Goal: Task Accomplishment & Management: Manage account settings

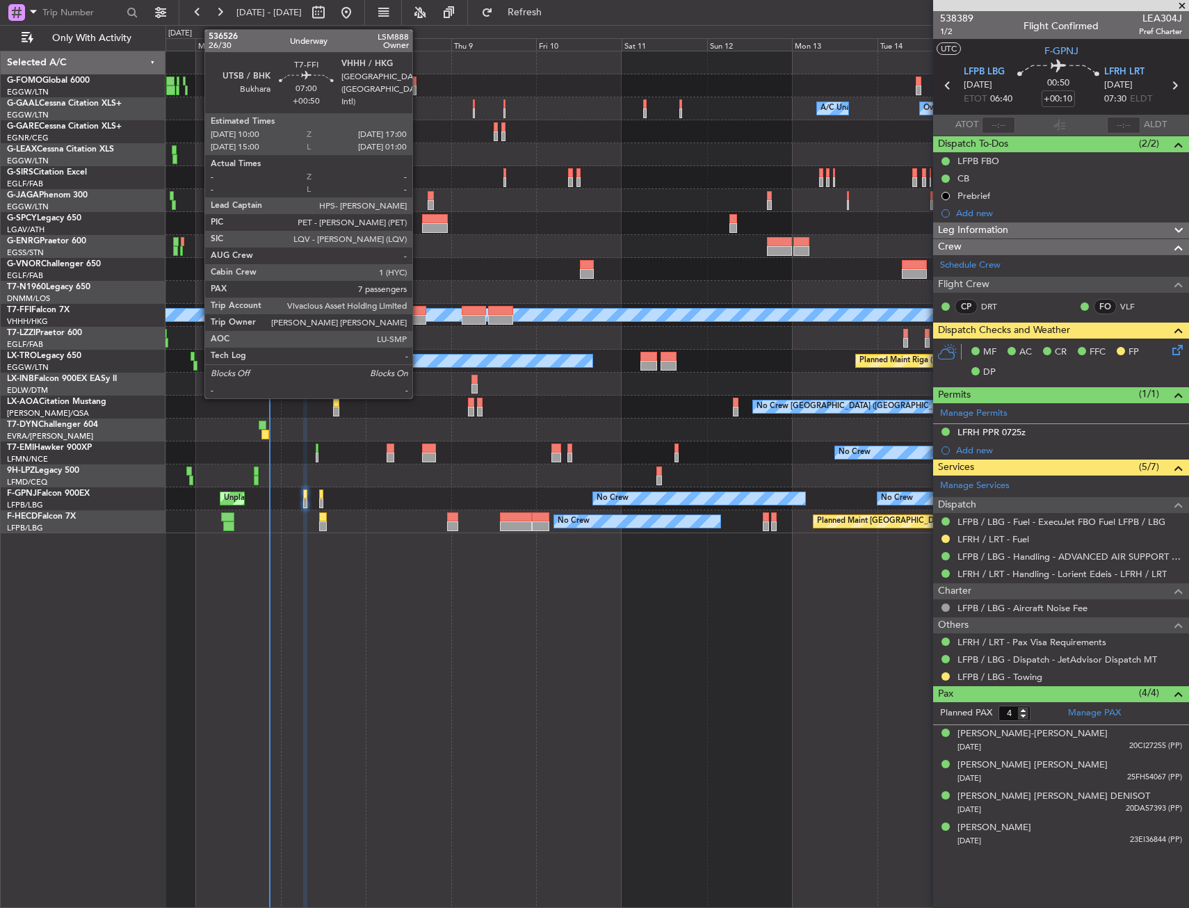
click at [419, 308] on div at bounding box center [413, 311] width 25 height 10
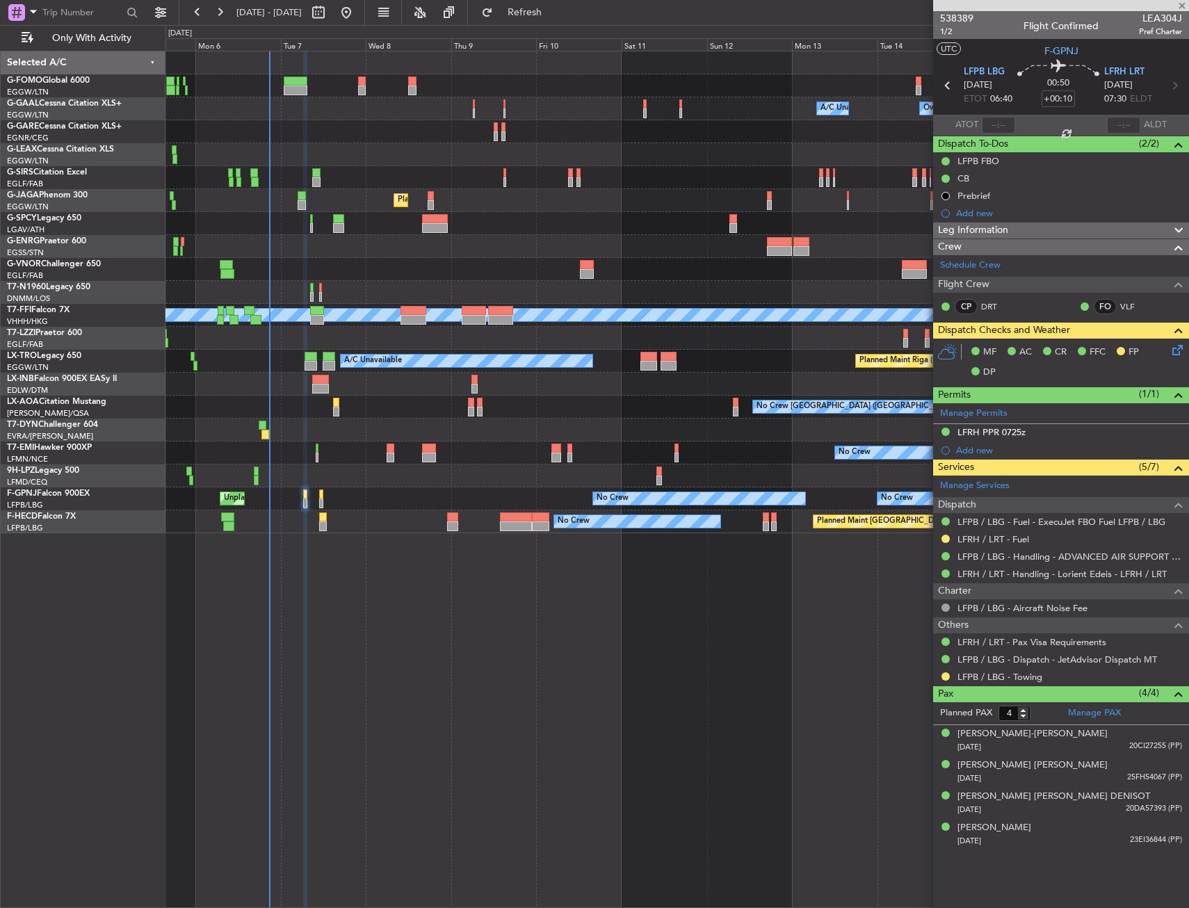
type input "+00:50"
type input "7"
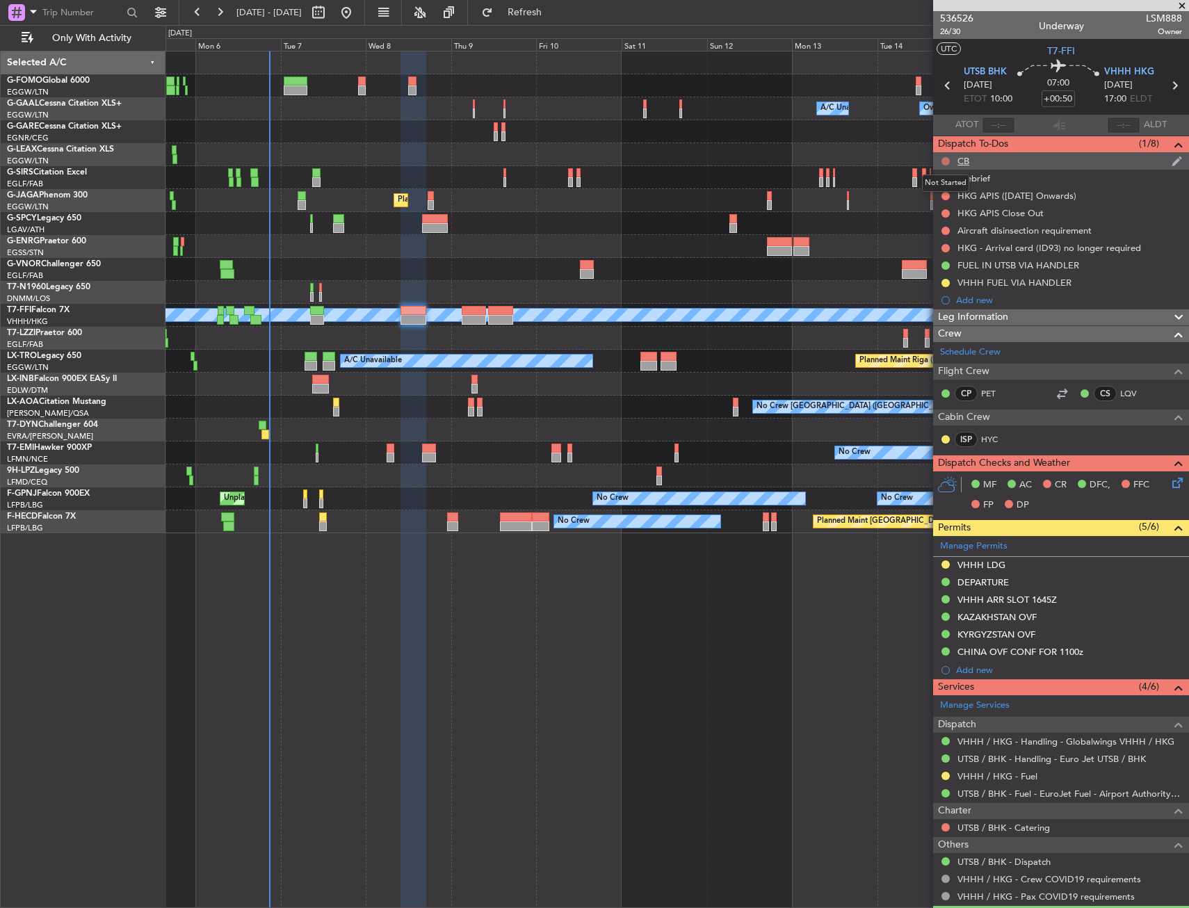
click at [947, 161] on button at bounding box center [946, 161] width 8 height 8
drag, startPoint x: 963, startPoint y: 221, endPoint x: 935, endPoint y: 216, distance: 28.2
click at [935, 216] on span "Completed" at bounding box center [952, 223] width 46 height 14
click at [935, 216] on div "HKG APIS Close Out" at bounding box center [1061, 213] width 256 height 17
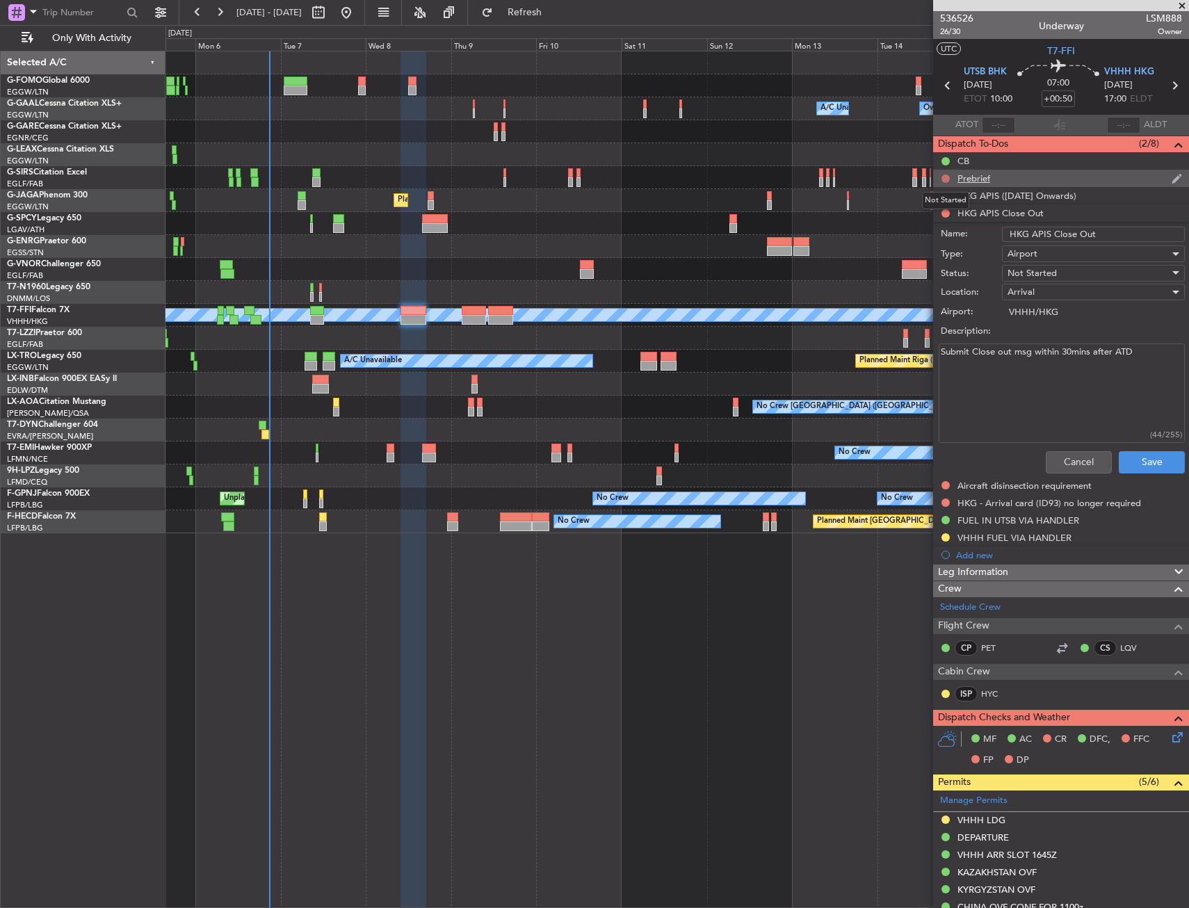
click at [944, 179] on button at bounding box center [946, 179] width 8 height 8
click at [938, 216] on span "In Progress" at bounding box center [952, 219] width 47 height 14
click at [1055, 459] on button "Cancel" at bounding box center [1079, 462] width 66 height 22
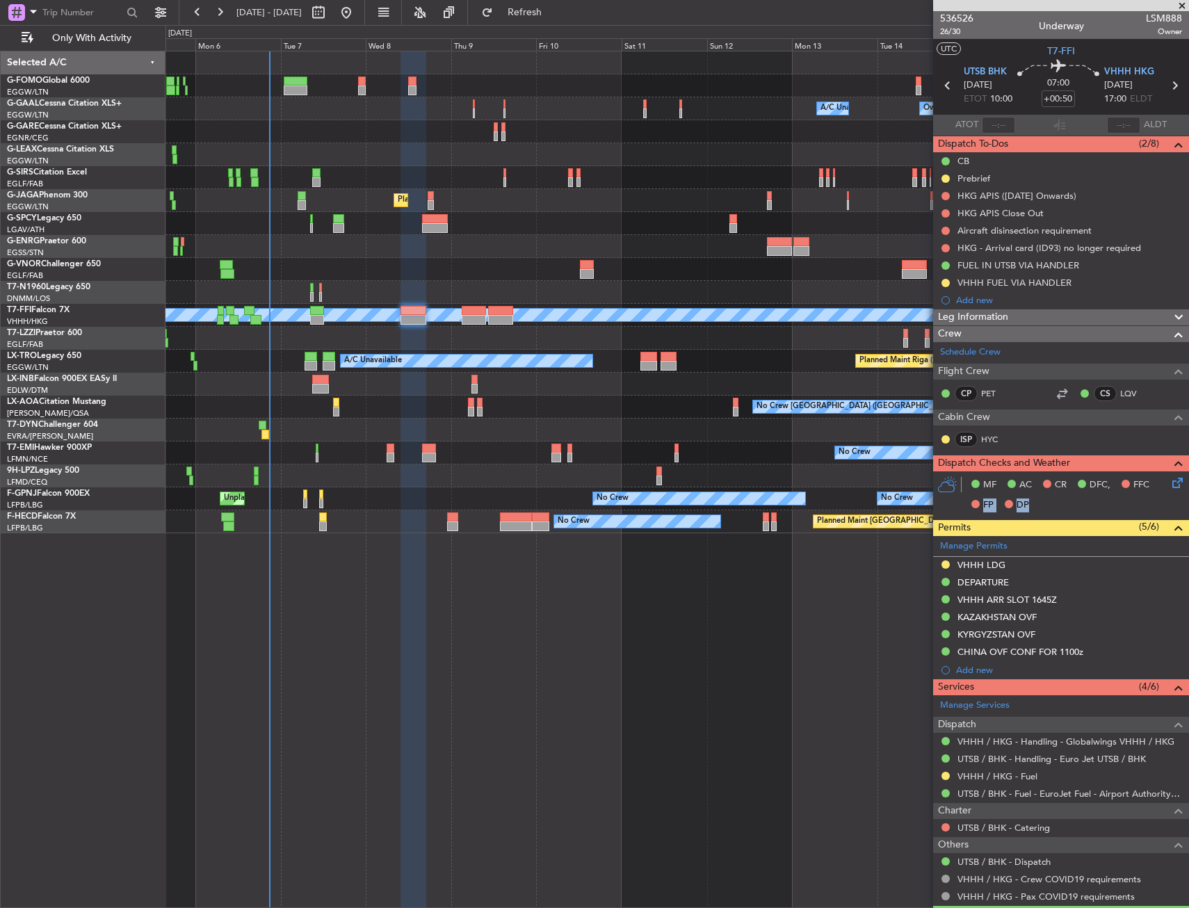
click at [1170, 488] on div "MF AC CR DFC, FFC FP DP" at bounding box center [1061, 496] width 256 height 48
click at [1170, 486] on icon at bounding box center [1175, 480] width 11 height 11
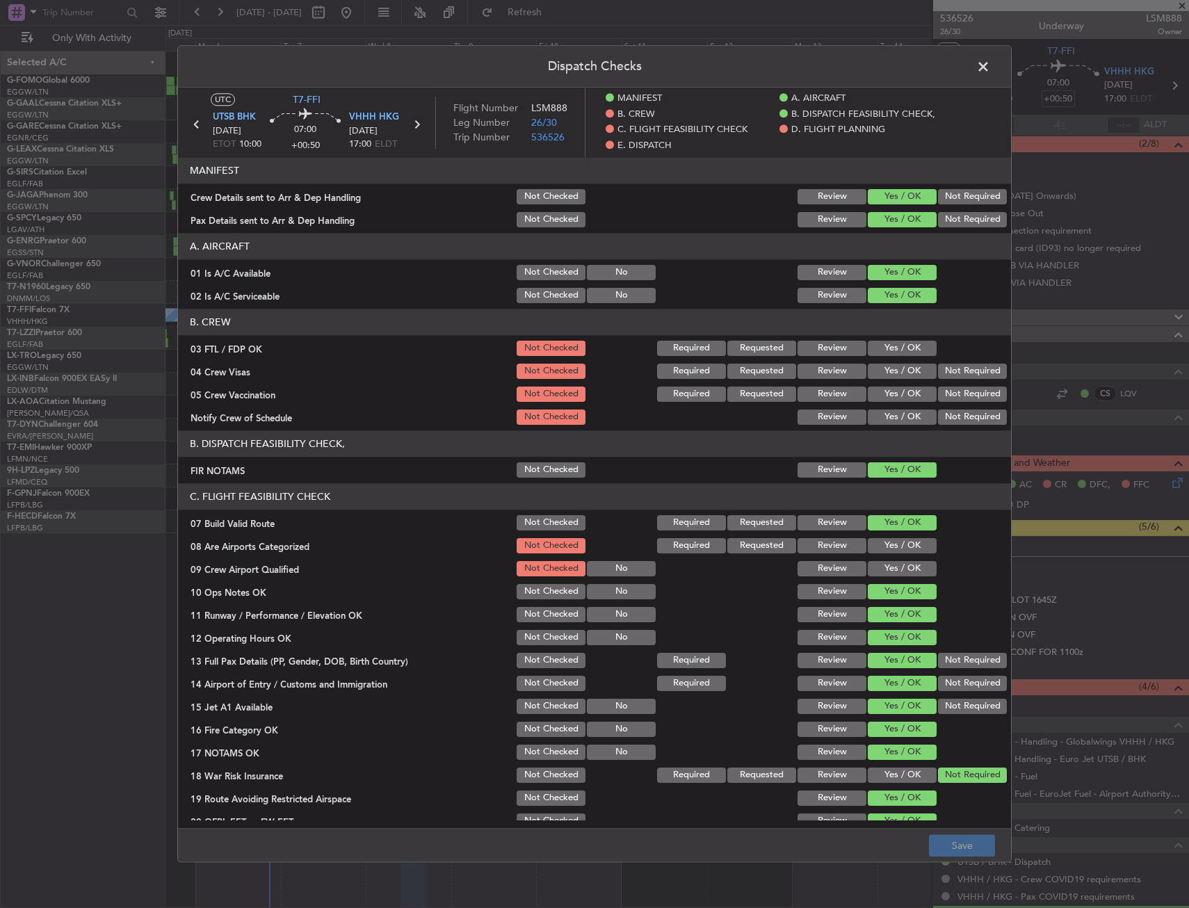
click at [991, 77] on span at bounding box center [991, 70] width 0 height 28
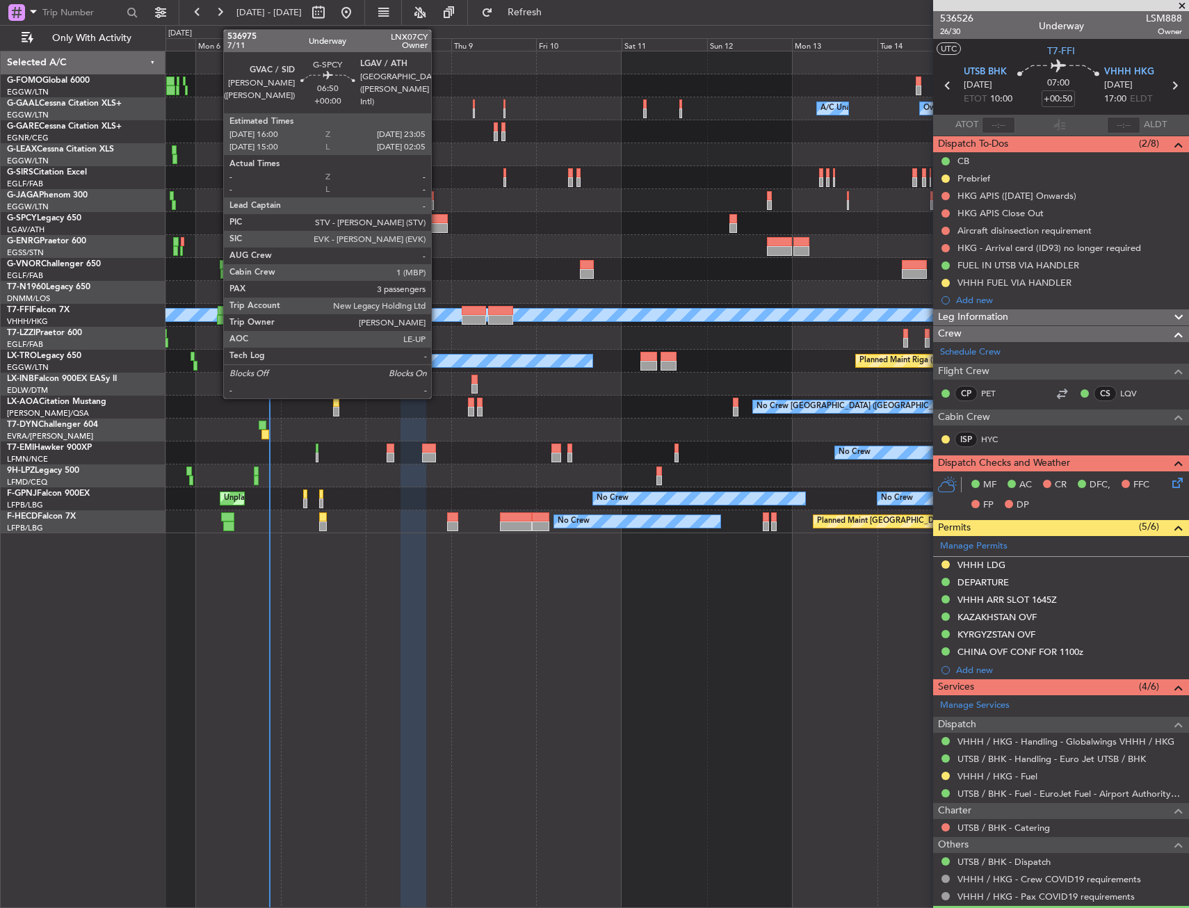
click at [438, 230] on div at bounding box center [435, 228] width 26 height 10
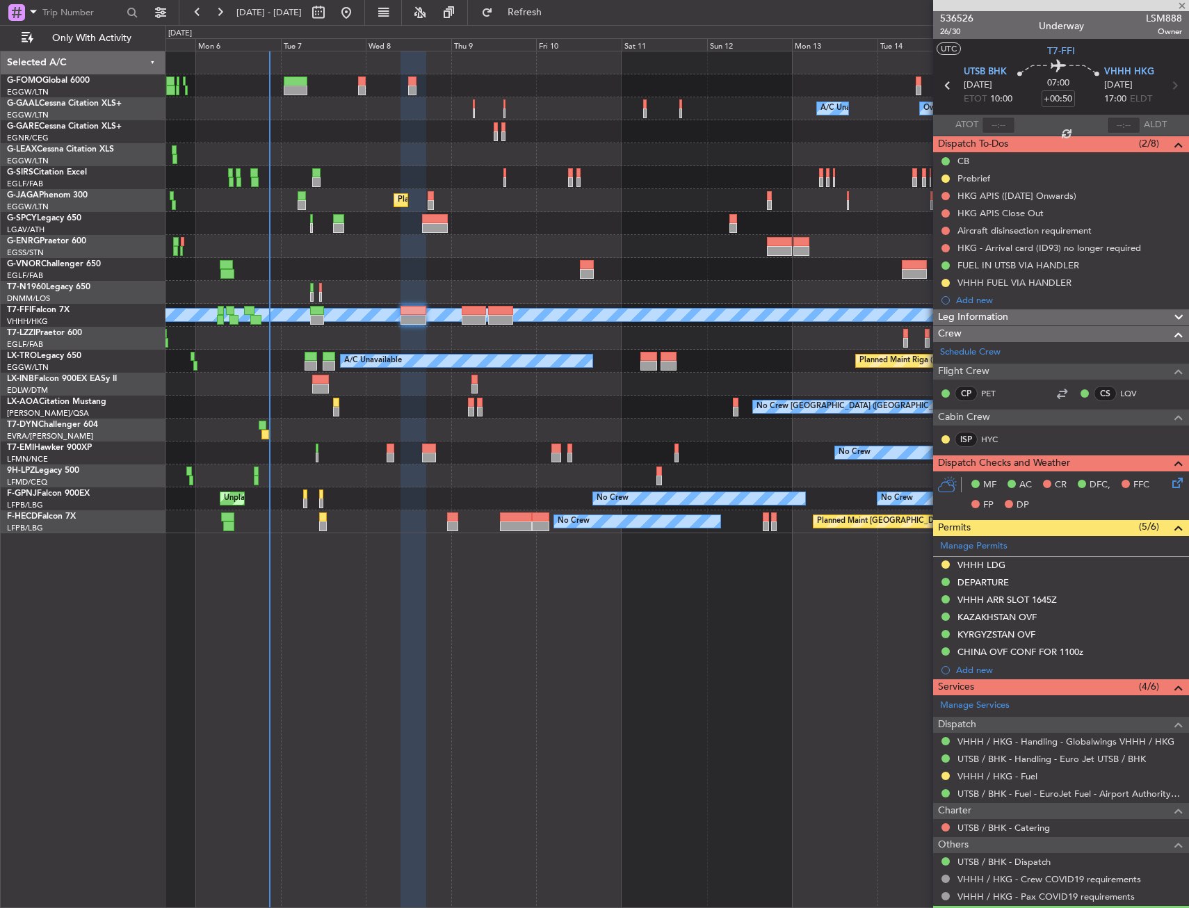
type input "3"
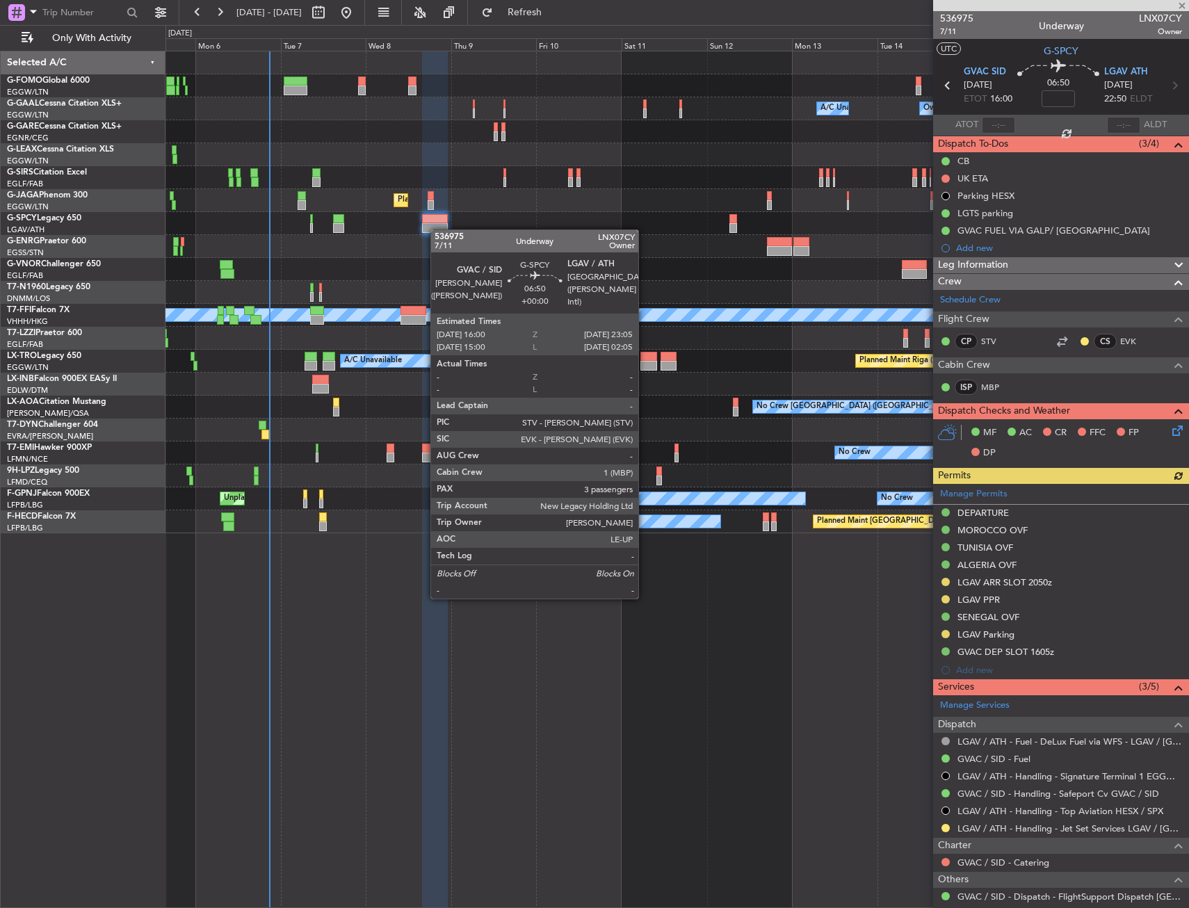
click at [438, 230] on div at bounding box center [435, 228] width 26 height 10
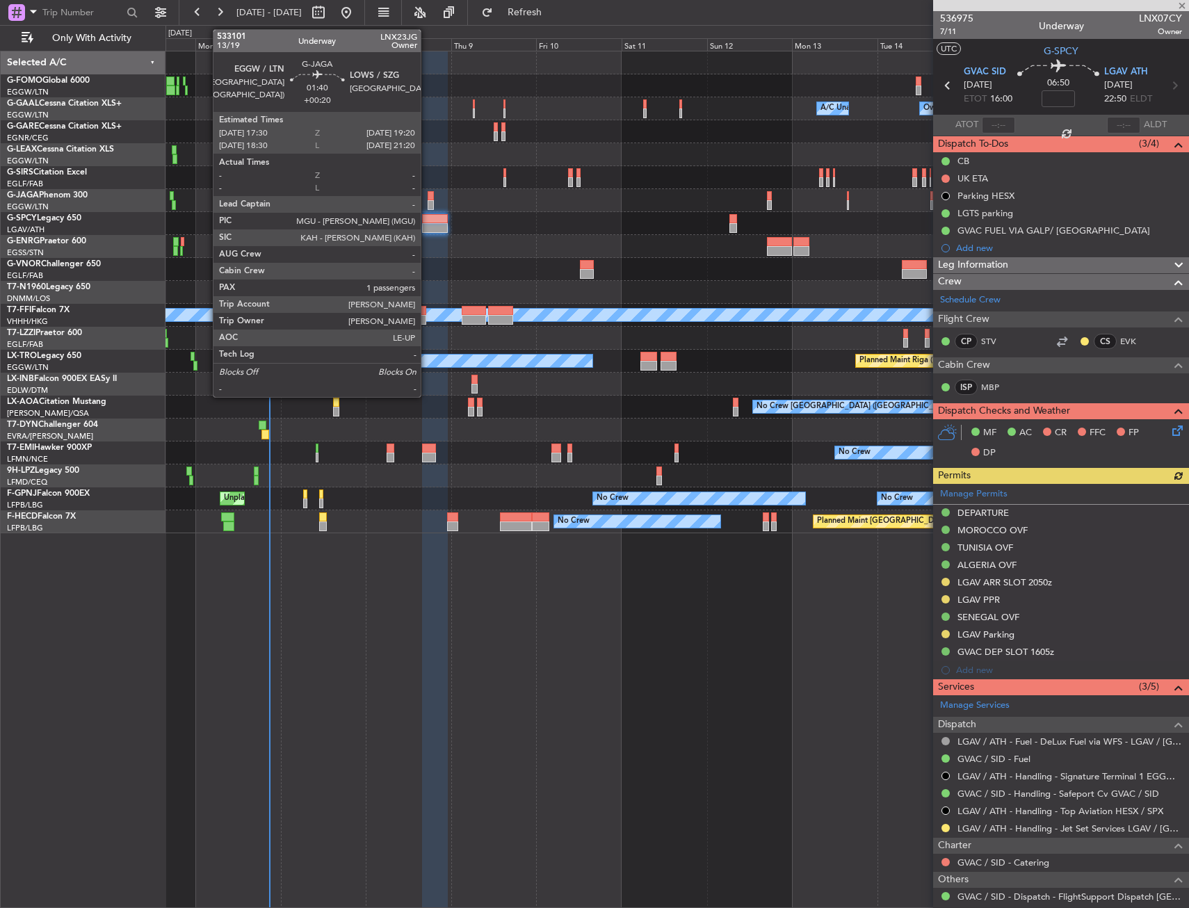
click at [428, 198] on div at bounding box center [431, 196] width 7 height 10
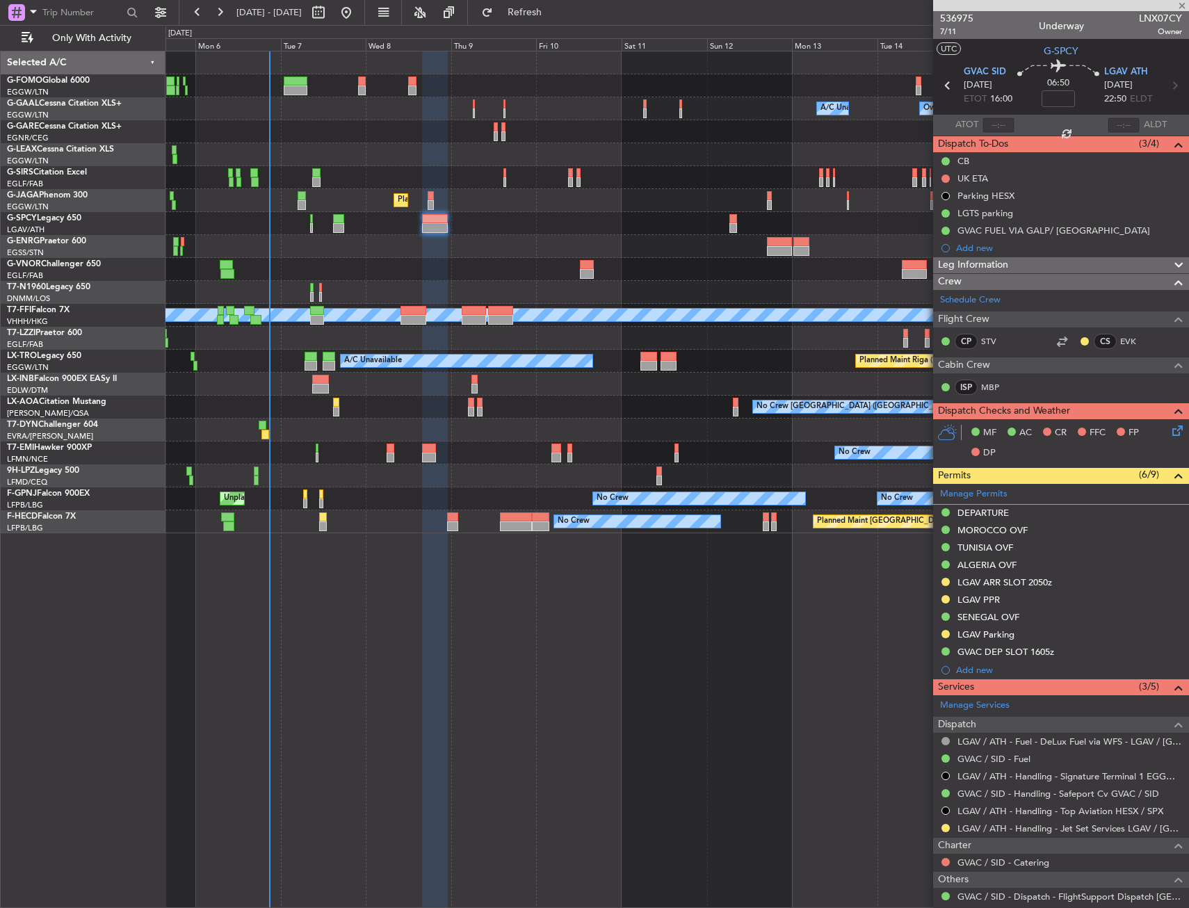
type input "+00:20"
type input "1"
